Goal: Transaction & Acquisition: Purchase product/service

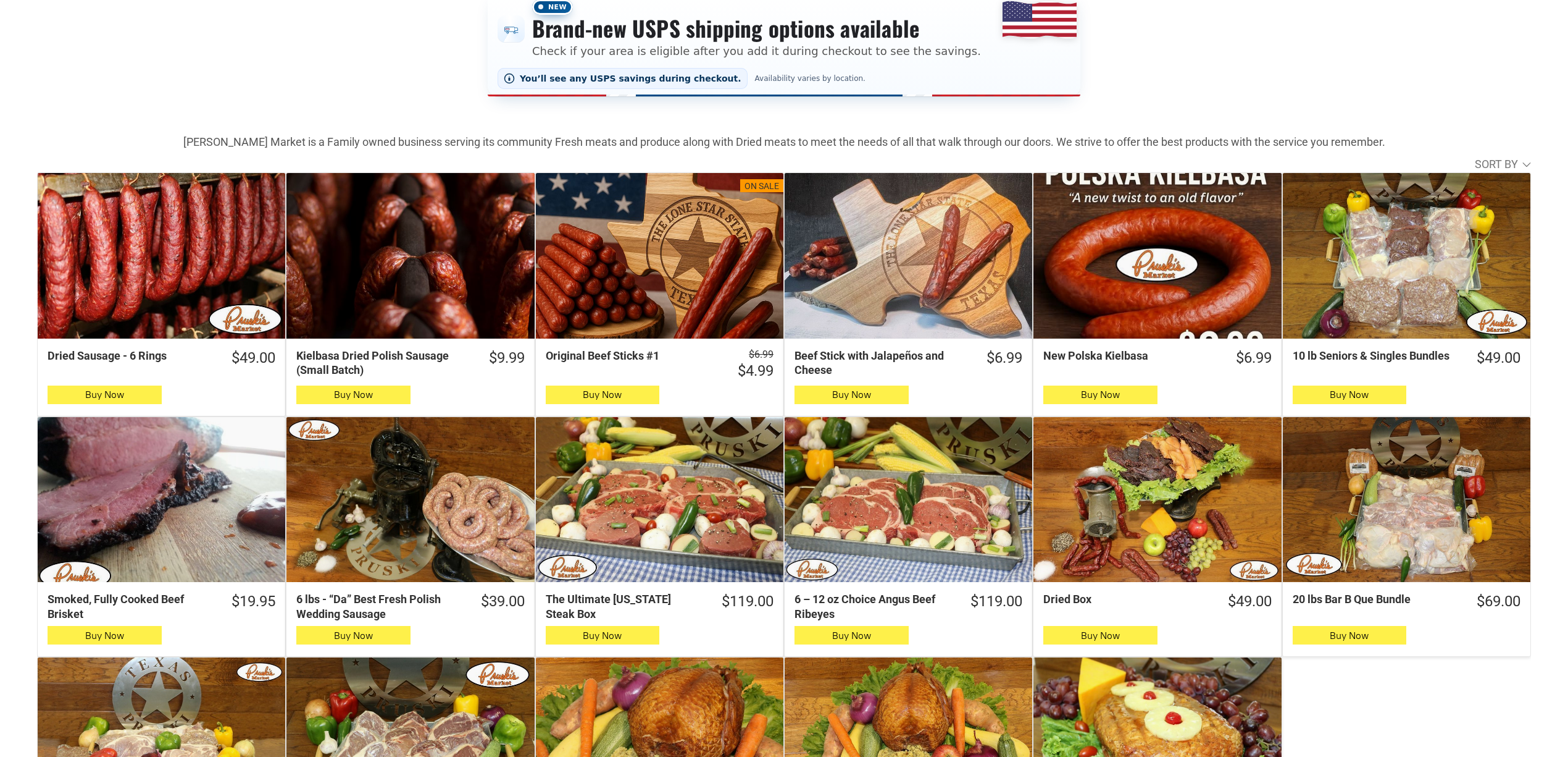
scroll to position [247, 0]
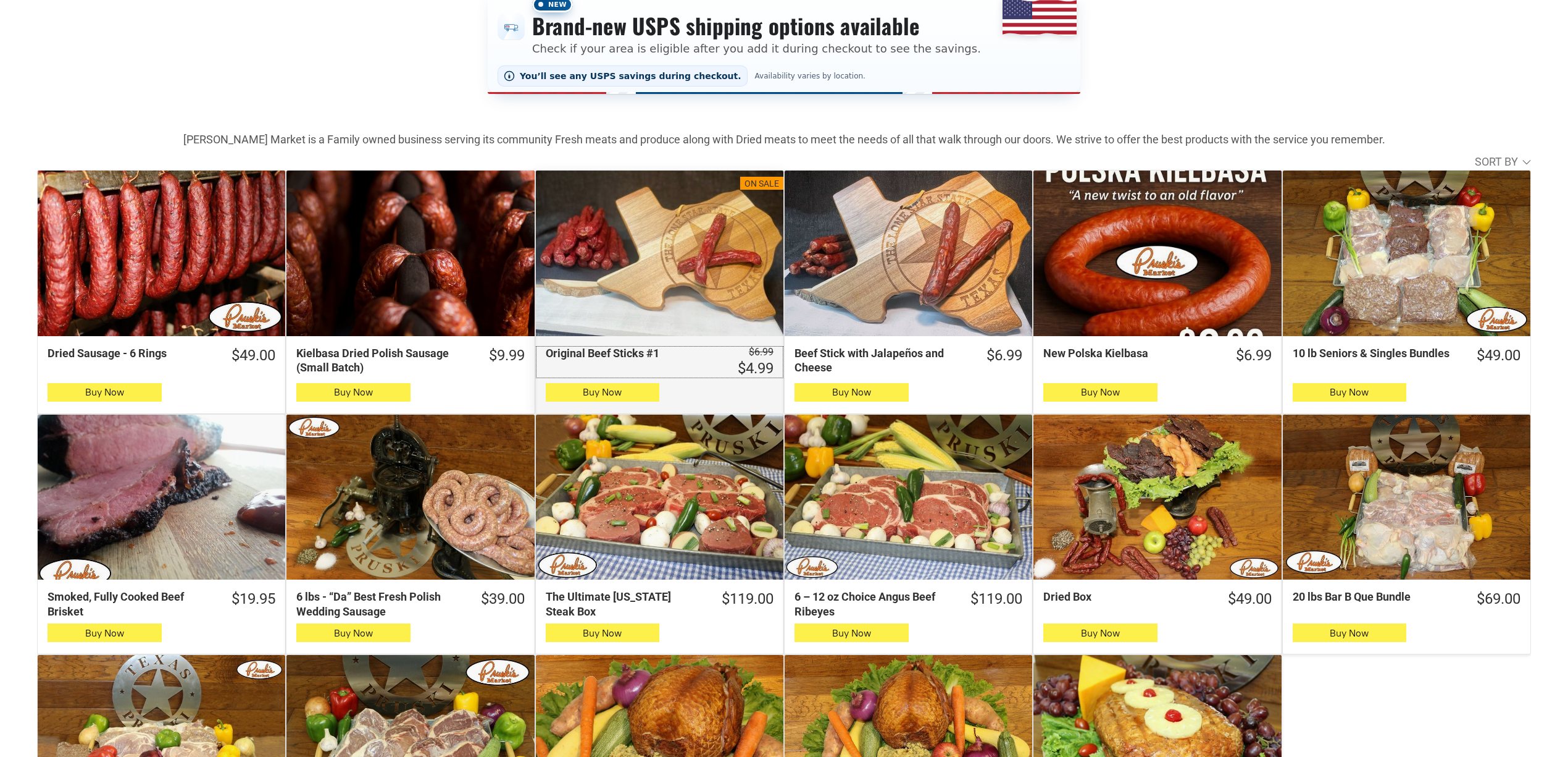
click at [703, 354] on div "Original Beef Sticks #1" at bounding box center [630, 353] width 169 height 14
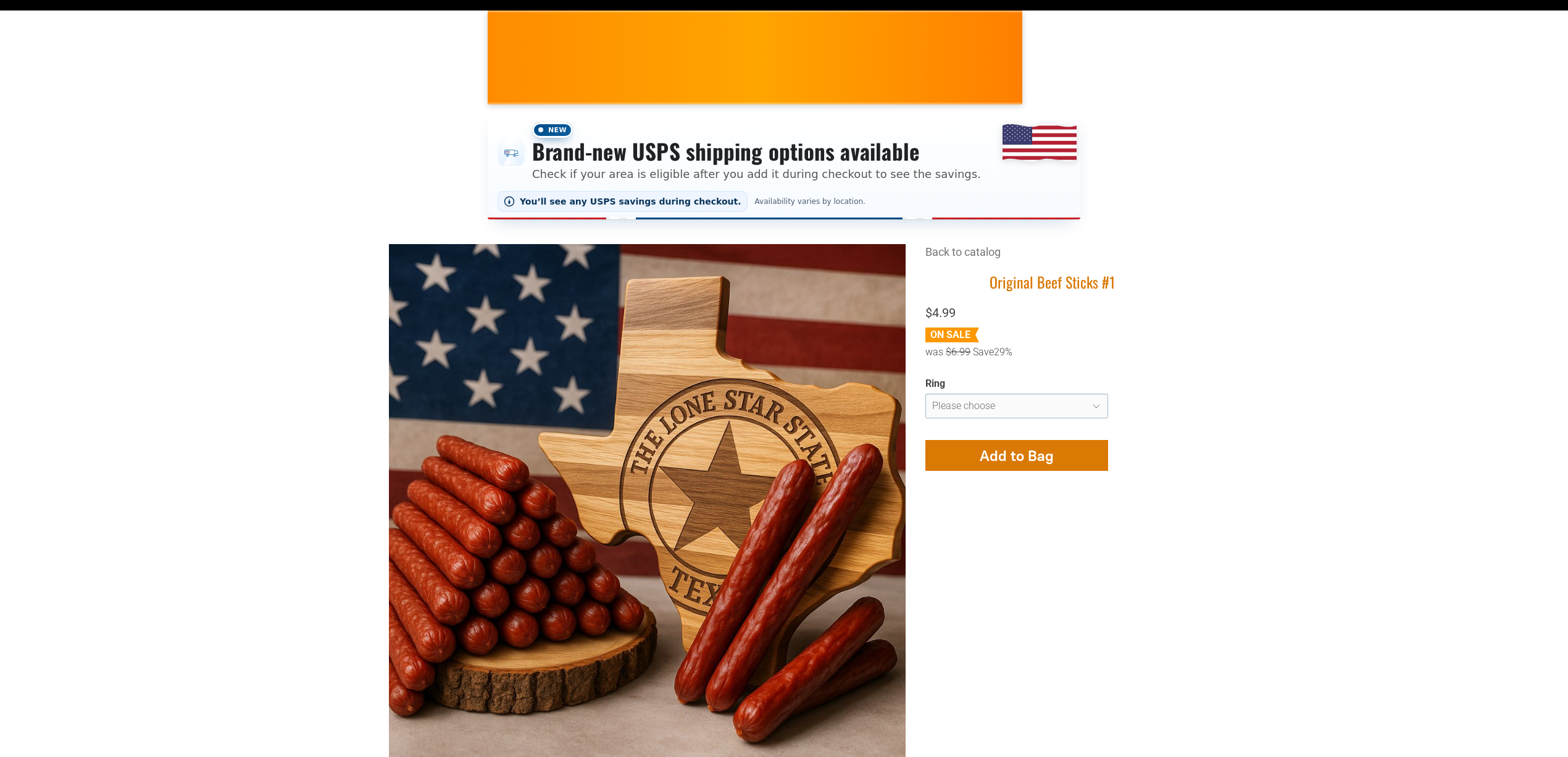
scroll to position [247, 0]
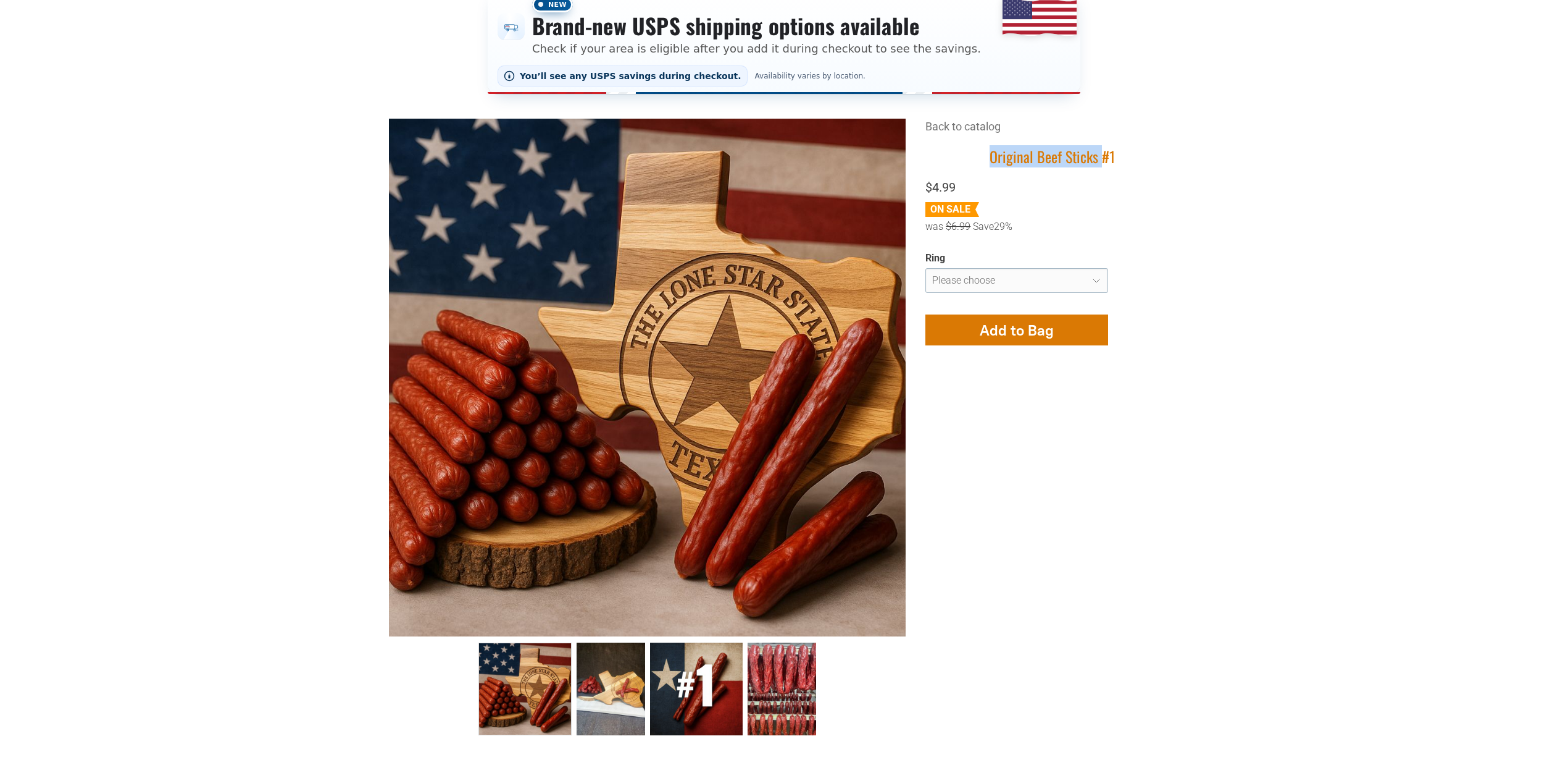
drag, startPoint x: 1100, startPoint y: 158, endPoint x: 989, endPoint y: 152, distance: 111.2
click at [989, 152] on h1 "Original Beef Sticks #1" at bounding box center [1052, 156] width 254 height 19
copy h1 "Original Beef Sticks"
